Goal: Check status: Check status

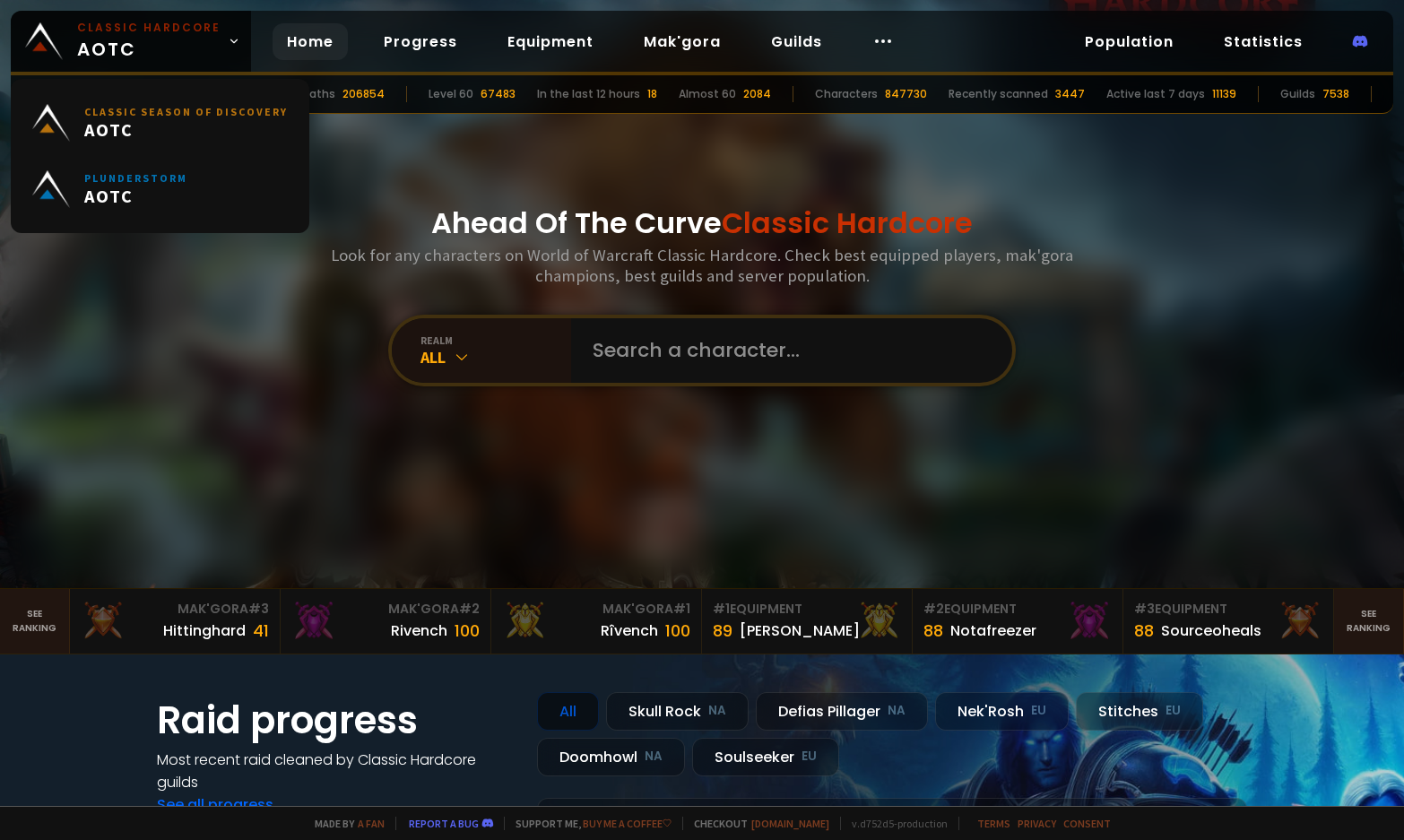
click at [576, 360] on div at bounding box center [791, 350] width 441 height 65
click at [599, 349] on input "text" at bounding box center [786, 350] width 409 height 65
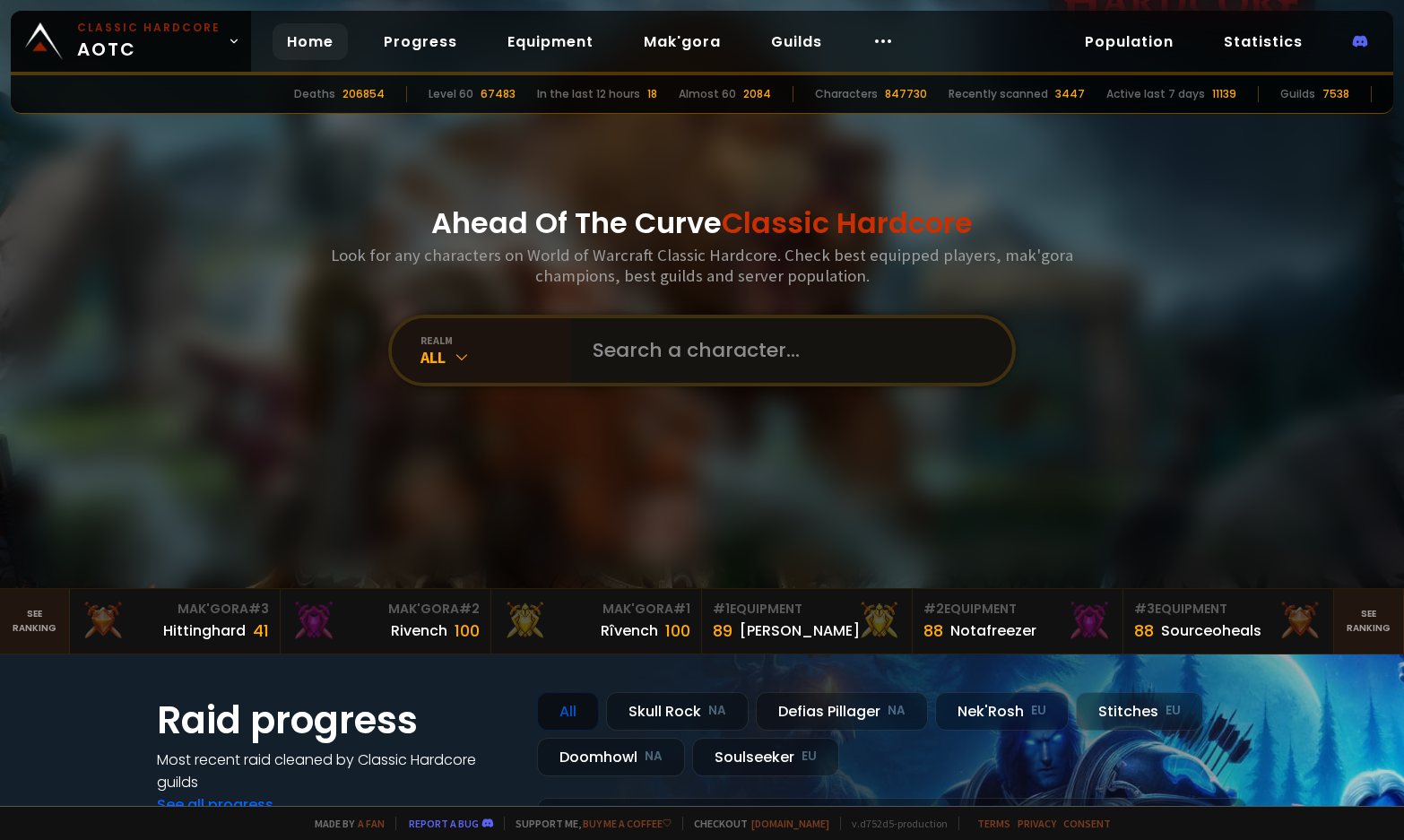
click at [669, 359] on input "text" at bounding box center [786, 350] width 409 height 65
type input "bogz"
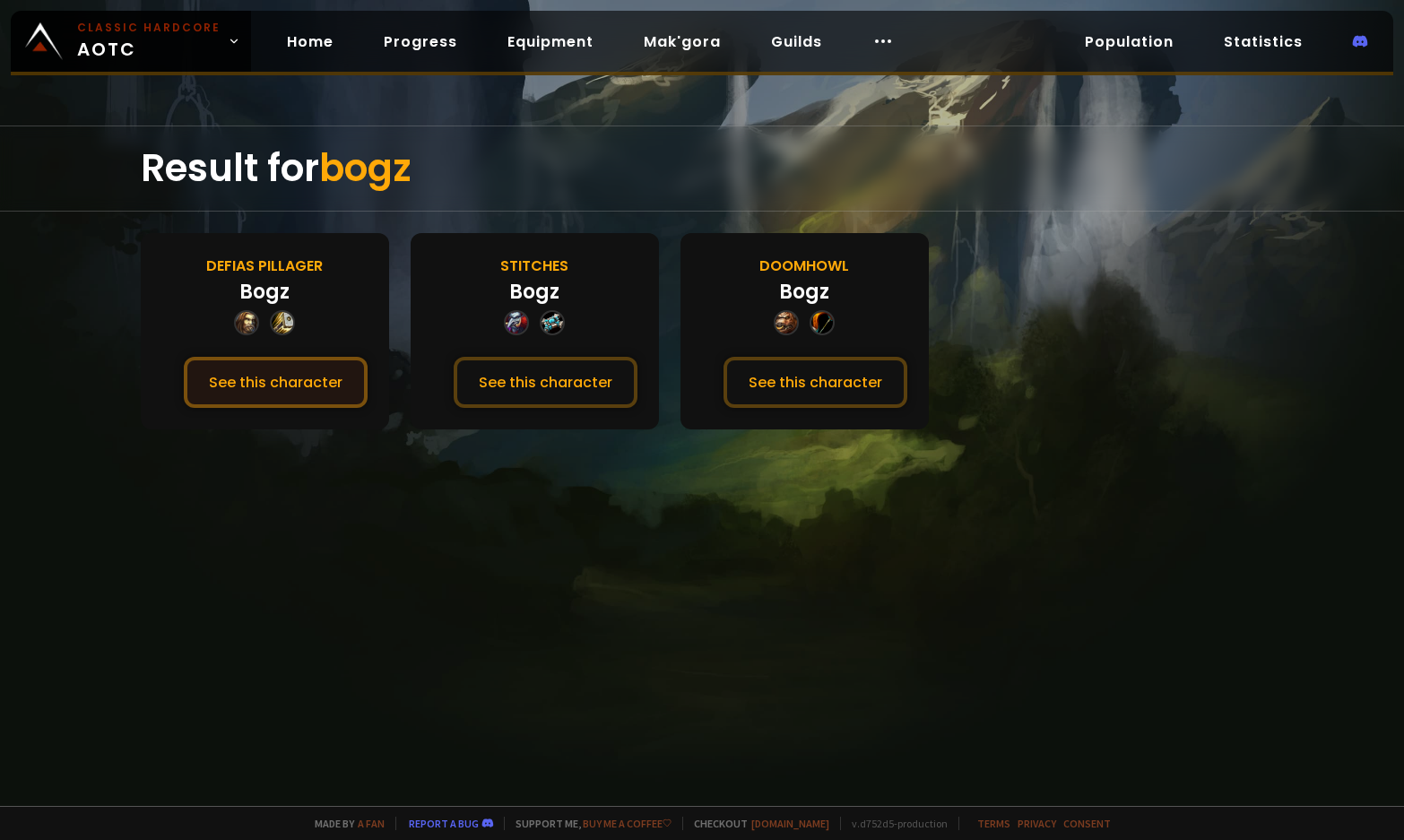
click at [260, 379] on button "See this character" at bounding box center [275, 382] width 184 height 51
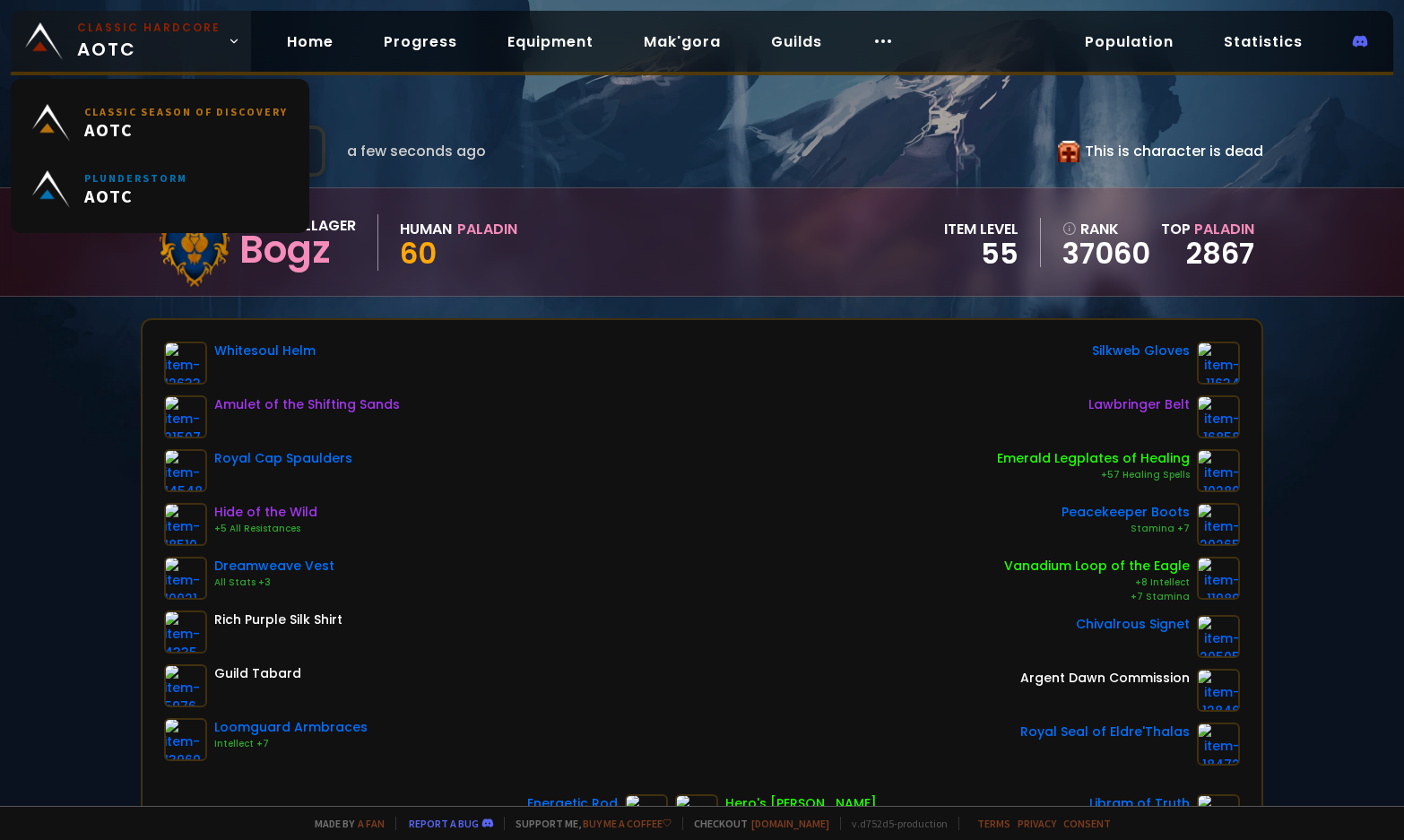
click at [163, 42] on span "Classic Hardcore AOTC" at bounding box center [149, 41] width 143 height 43
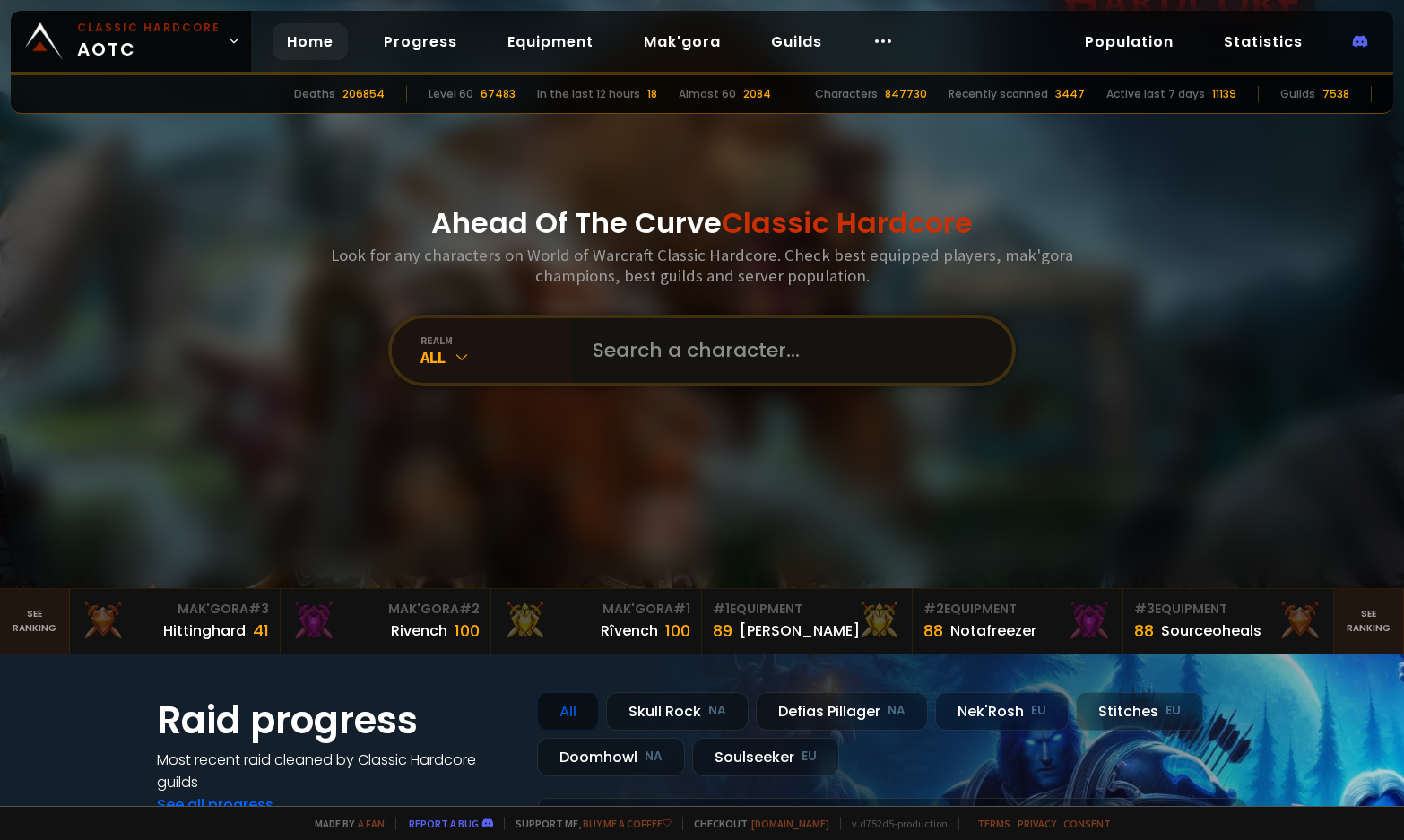
click at [744, 356] on input "text" at bounding box center [786, 350] width 409 height 65
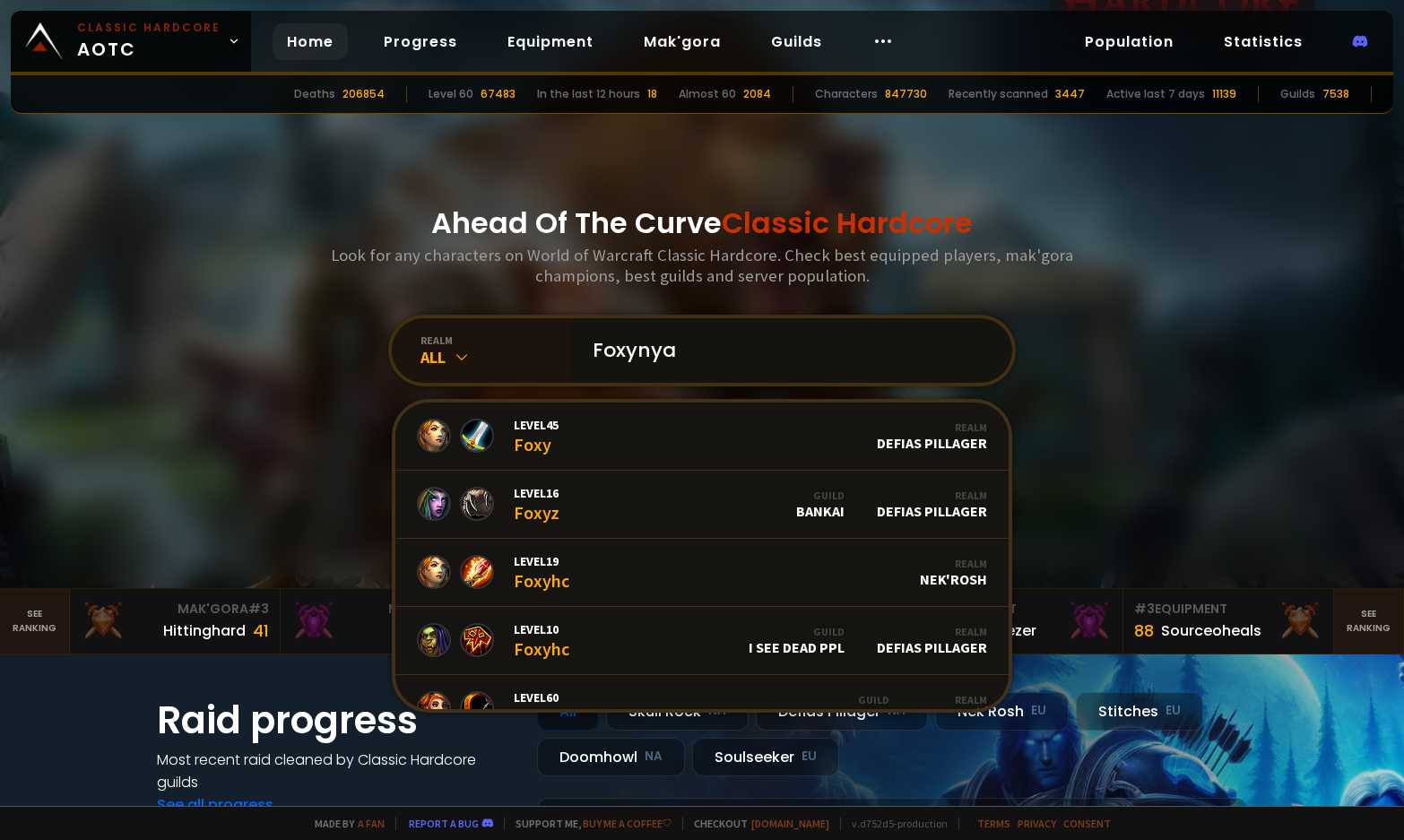
type input "Foxynyan"
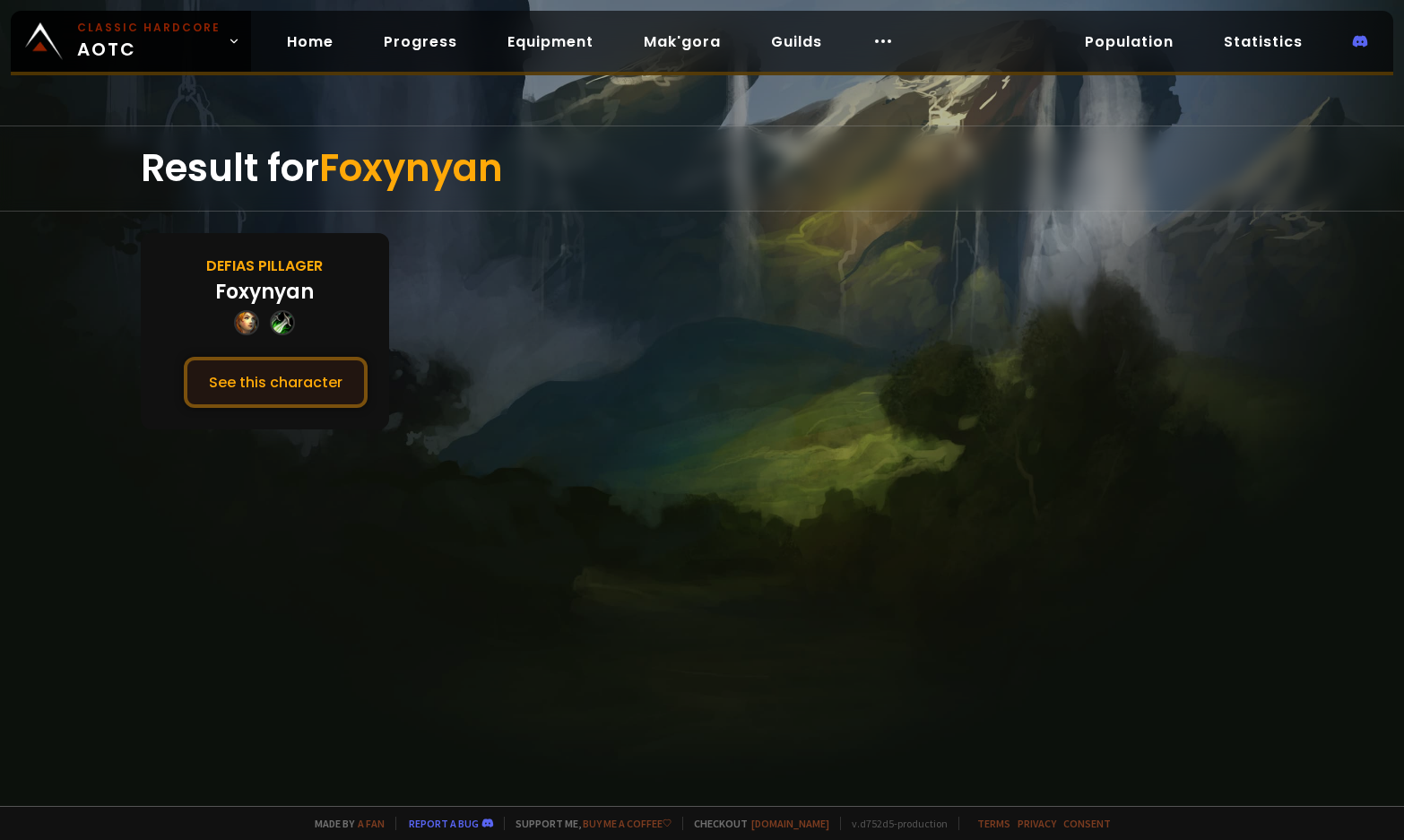
click at [288, 367] on button "See this character" at bounding box center [275, 382] width 184 height 51
